Goal: Task Accomplishment & Management: Manage account settings

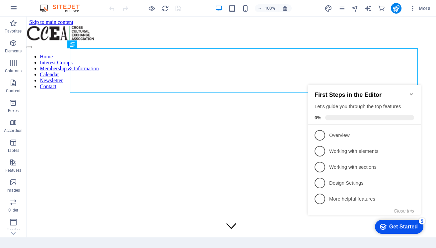
click at [412, 93] on icon "Minimize checklist" at bounding box center [411, 94] width 3 height 2
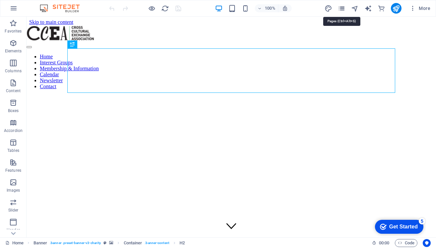
click at [345, 9] on icon "pages" at bounding box center [342, 9] width 8 height 8
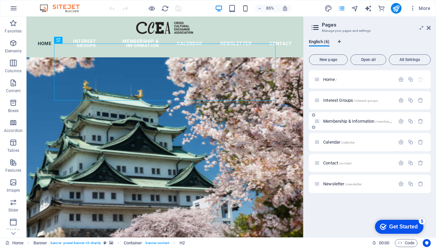
click at [344, 120] on span "Membership & Information /membership-information" at bounding box center [368, 121] width 91 height 5
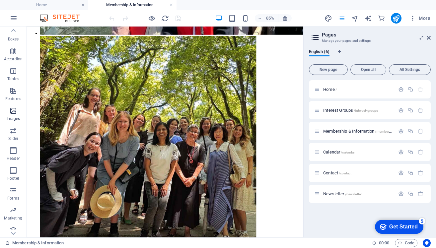
scroll to position [95, 0]
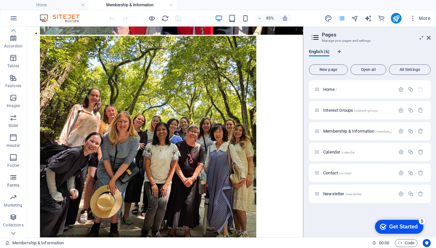
click at [16, 182] on span "Forms" at bounding box center [13, 182] width 27 height 16
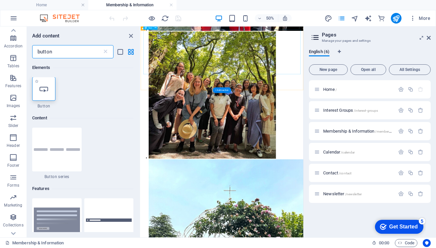
scroll to position [0, 0]
type input "button"
click at [51, 91] on div at bounding box center [43, 89] width 23 height 24
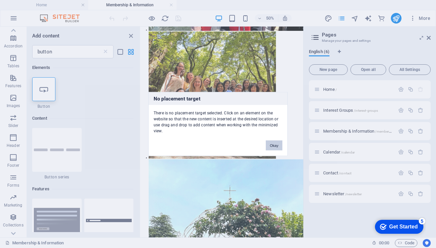
click at [279, 145] on button "Okay" at bounding box center [274, 146] width 17 height 10
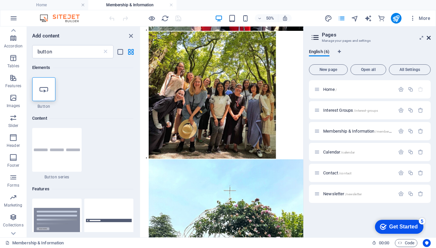
click at [428, 40] on icon at bounding box center [429, 37] width 4 height 5
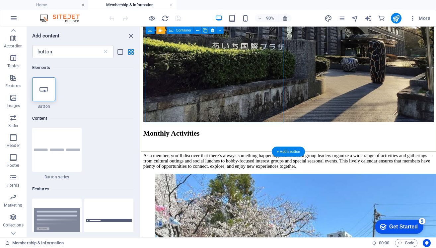
scroll to position [617, 0]
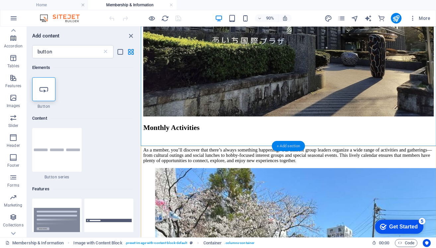
click at [287, 148] on div "+ Add section" at bounding box center [288, 146] width 33 height 10
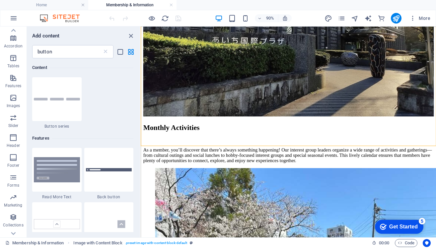
scroll to position [0, 0]
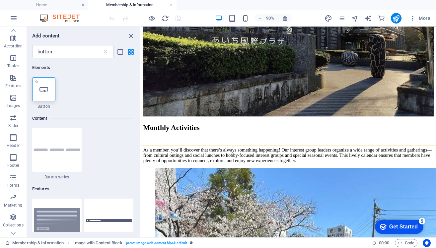
click at [48, 86] on icon at bounding box center [43, 89] width 9 height 9
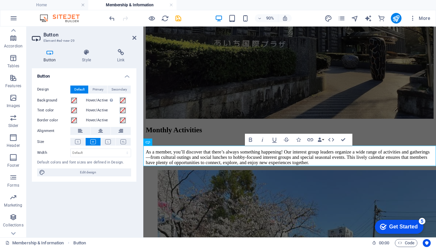
scroll to position [616, 0]
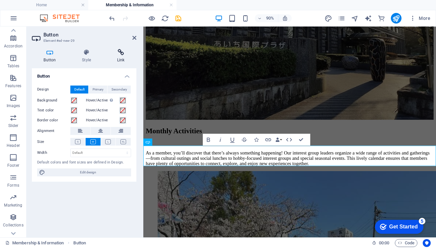
click at [122, 56] on h4 "Link" at bounding box center [120, 56] width 31 height 14
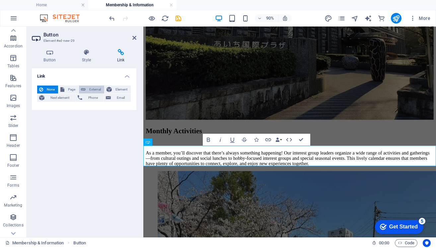
click at [89, 88] on span "External" at bounding box center [95, 90] width 15 height 8
select select "blank"
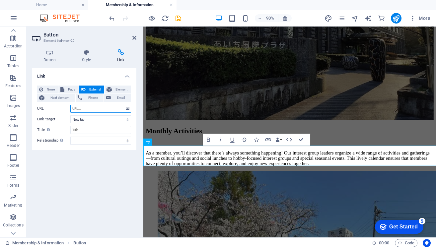
click at [82, 108] on input "URL" at bounding box center [100, 109] width 61 height 8
paste input "https://docs.google.com/forms/d/e/1FAIpQLScC9WgJbQhXIi6CDnelxuH-dRr4aMwTEE02vAP…"
type input "https://docs.google.com/forms/d/e/1FAIpQLScC9WgJbQhXIi6CDnelxuH-dRr4aMwTEE02vAP…"
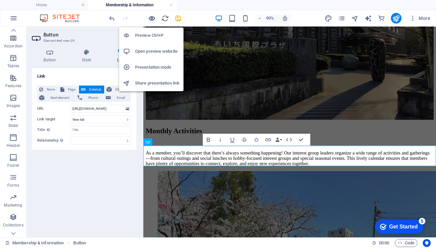
click at [152, 19] on icon "button" at bounding box center [152, 19] width 8 height 8
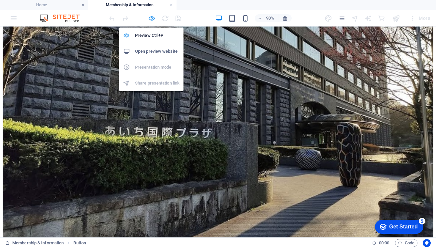
scroll to position [662, 0]
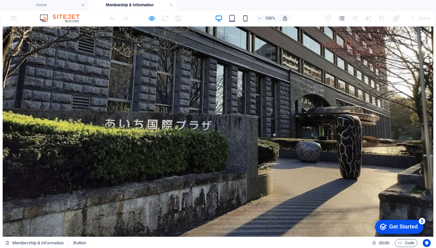
scroll to position [659, 0]
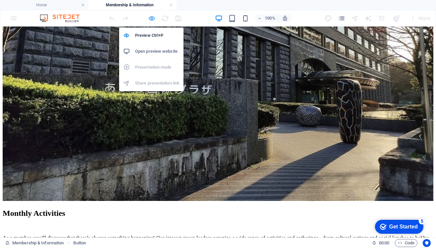
click at [153, 16] on icon "button" at bounding box center [152, 19] width 8 height 8
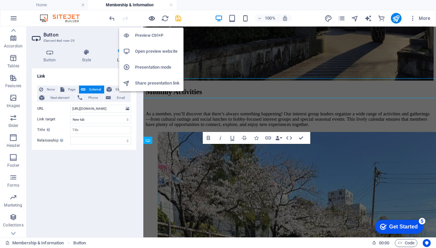
scroll to position [618, 0]
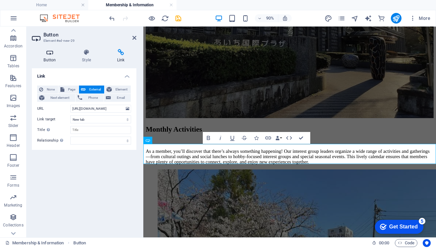
click at [47, 59] on h4 "Button" at bounding box center [51, 56] width 38 height 14
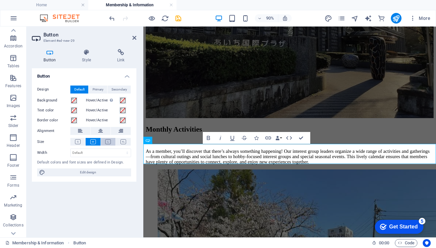
click at [107, 140] on icon at bounding box center [108, 141] width 6 height 5
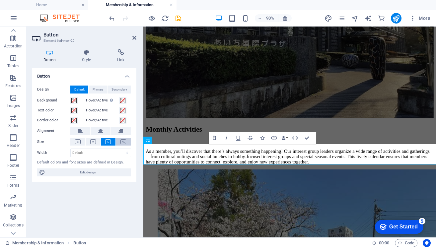
click at [126, 142] on icon at bounding box center [123, 141] width 6 height 5
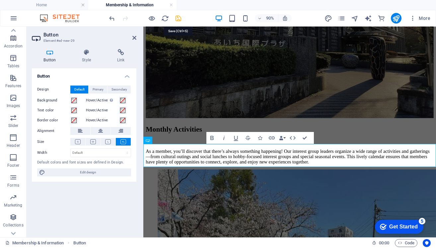
click at [179, 19] on icon "save" at bounding box center [179, 19] width 8 height 8
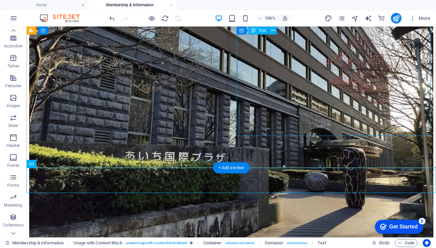
scroll to position [558, 0]
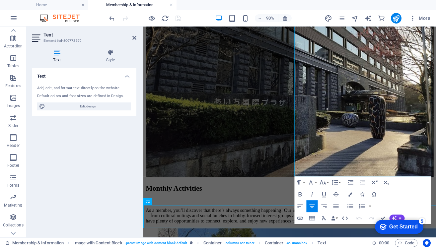
scroll to position [549, 0]
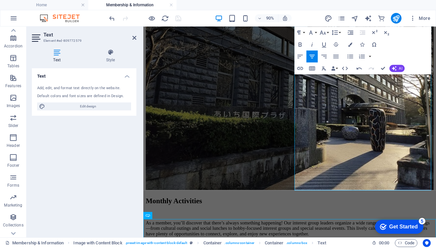
scroll to position [636, 2]
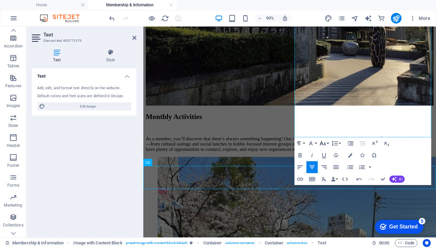
scroll to position [655, 0]
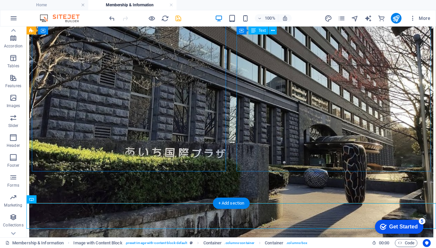
scroll to position [600, 0]
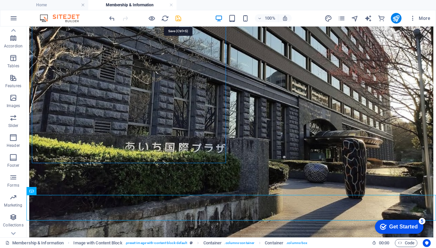
click at [179, 20] on icon "save" at bounding box center [179, 19] width 8 height 8
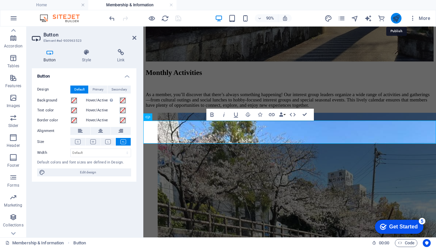
click at [397, 17] on icon "publish" at bounding box center [396, 19] width 8 height 8
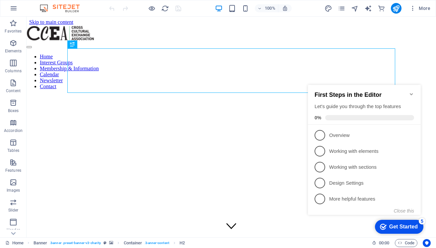
click at [412, 93] on icon "Minimize checklist" at bounding box center [411, 94] width 3 height 2
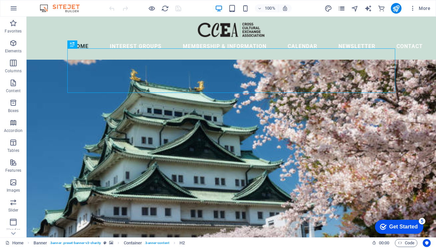
click at [346, 8] on span "pages" at bounding box center [342, 9] width 8 height 8
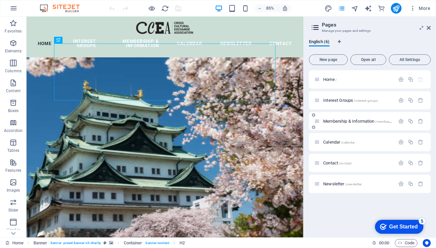
click at [335, 123] on span "Membership & Information /membership-information" at bounding box center [368, 121] width 91 height 5
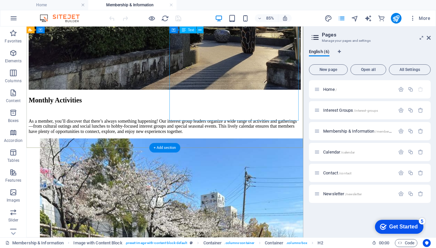
scroll to position [669, 0]
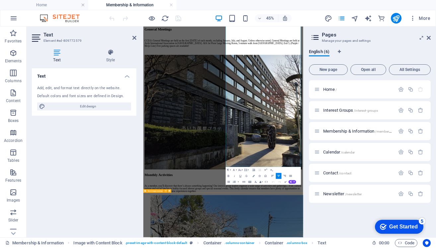
scroll to position [462, 0]
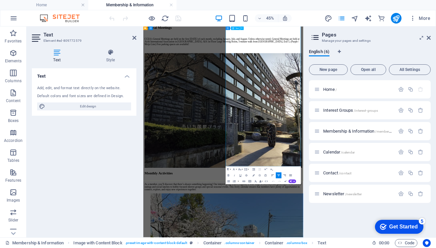
click at [436, 7] on p at bounding box center [321, 4] width 350 height 6
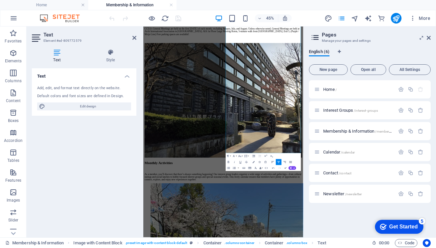
click at [92, 221] on div "Text Add, edit, and format text directly on the website. Default colors and fon…" at bounding box center [84, 150] width 105 height 164
click at [236, 248] on div "General Meetings CCEA's General Meetings are held on the first Friday of each m…" at bounding box center [321, 157] width 350 height 324
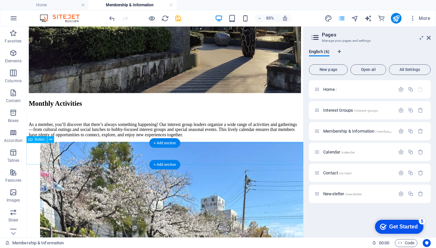
scroll to position [641, 0]
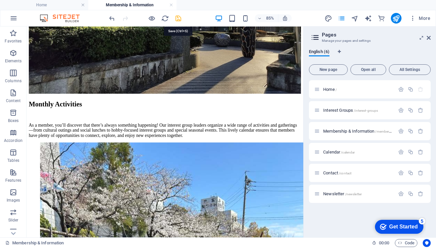
click at [180, 18] on icon "save" at bounding box center [179, 19] width 8 height 8
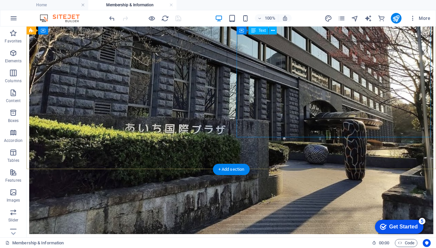
scroll to position [595, 0]
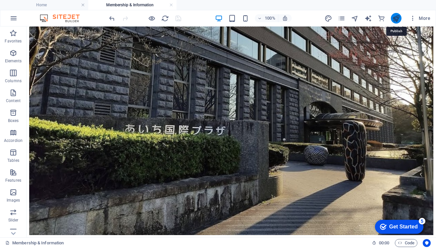
click at [399, 17] on icon "publish" at bounding box center [396, 19] width 8 height 8
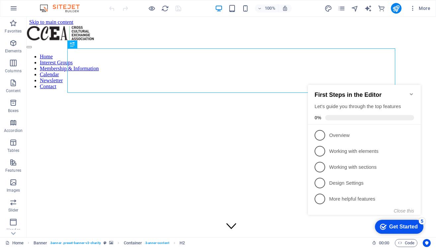
click at [411, 93] on icon "Minimize checklist" at bounding box center [411, 94] width 3 height 2
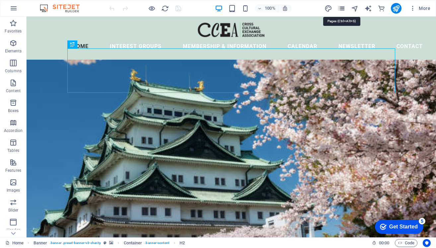
click at [342, 7] on icon "pages" at bounding box center [342, 9] width 8 height 8
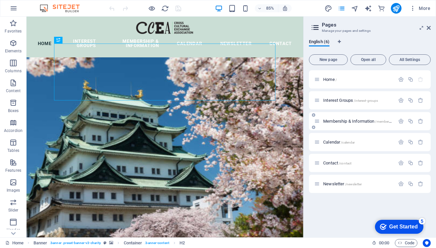
click at [346, 122] on span "Membership & Information /membership-information" at bounding box center [368, 121] width 91 height 5
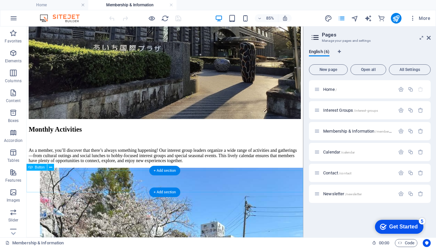
scroll to position [611, 0]
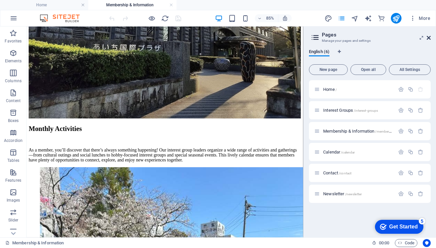
click at [428, 36] on icon at bounding box center [429, 37] width 4 height 5
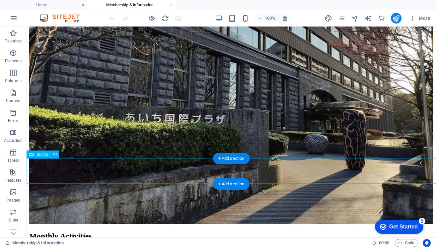
scroll to position [607, 0]
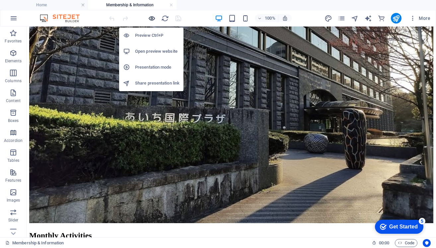
click at [151, 19] on icon "button" at bounding box center [152, 19] width 8 height 8
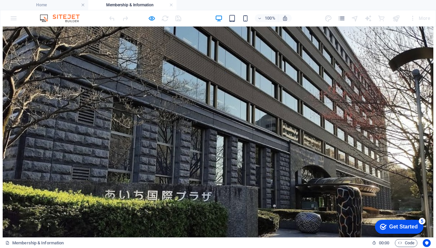
scroll to position [555, 0]
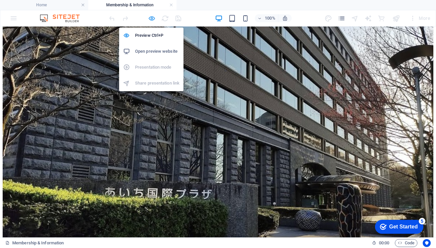
click at [154, 16] on icon "button" at bounding box center [152, 19] width 8 height 8
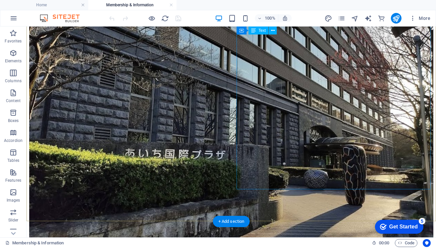
scroll to position [600, 0]
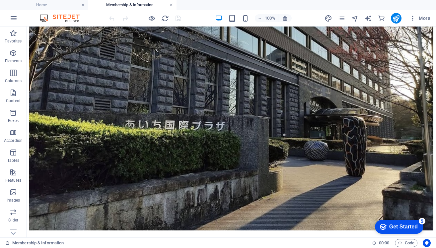
click at [173, 5] on link at bounding box center [171, 5] width 4 height 6
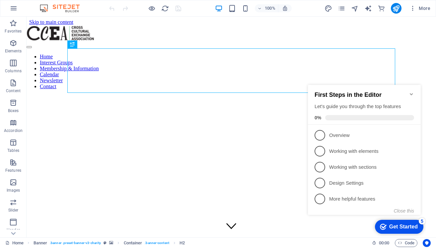
click at [413, 92] on icon "Minimize checklist" at bounding box center [411, 94] width 5 height 5
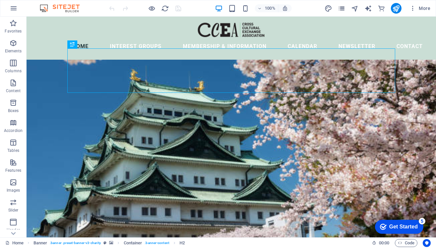
click at [342, 9] on icon "pages" at bounding box center [342, 9] width 8 height 8
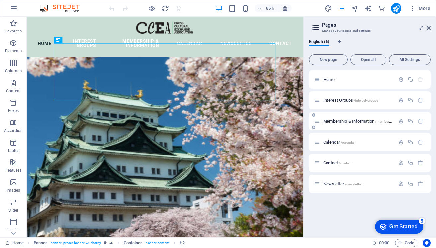
click at [353, 123] on div "Membership & Information /membership-information" at bounding box center [354, 121] width 81 height 8
click at [349, 121] on span "Membership & Information /membership-information" at bounding box center [368, 121] width 91 height 5
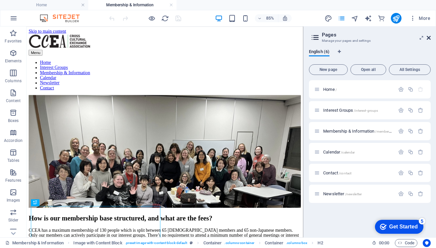
click at [430, 38] on icon at bounding box center [429, 37] width 4 height 5
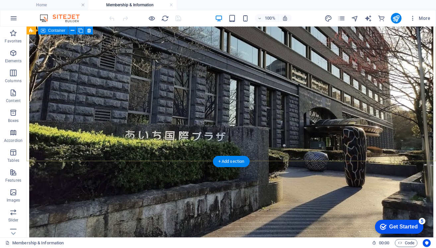
scroll to position [585, 0]
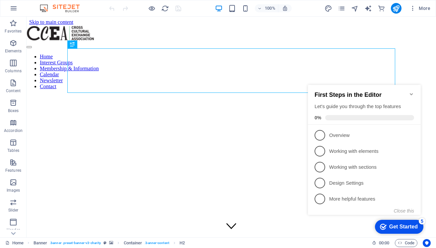
click at [413, 92] on icon "Minimize checklist" at bounding box center [411, 94] width 5 height 5
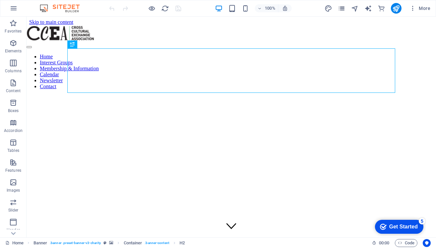
click at [344, 9] on icon "pages" at bounding box center [342, 9] width 8 height 8
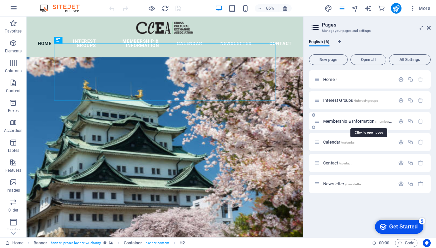
click at [361, 121] on span "Membership & Information /membership-information" at bounding box center [368, 121] width 91 height 5
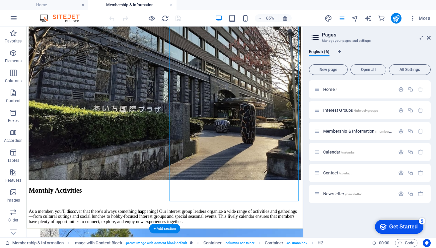
scroll to position [541, 0]
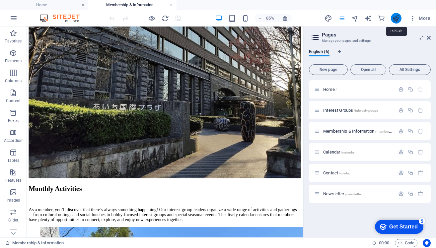
click at [400, 20] on button "publish" at bounding box center [396, 18] width 11 height 11
